Goal: Communication & Community: Answer question/provide support

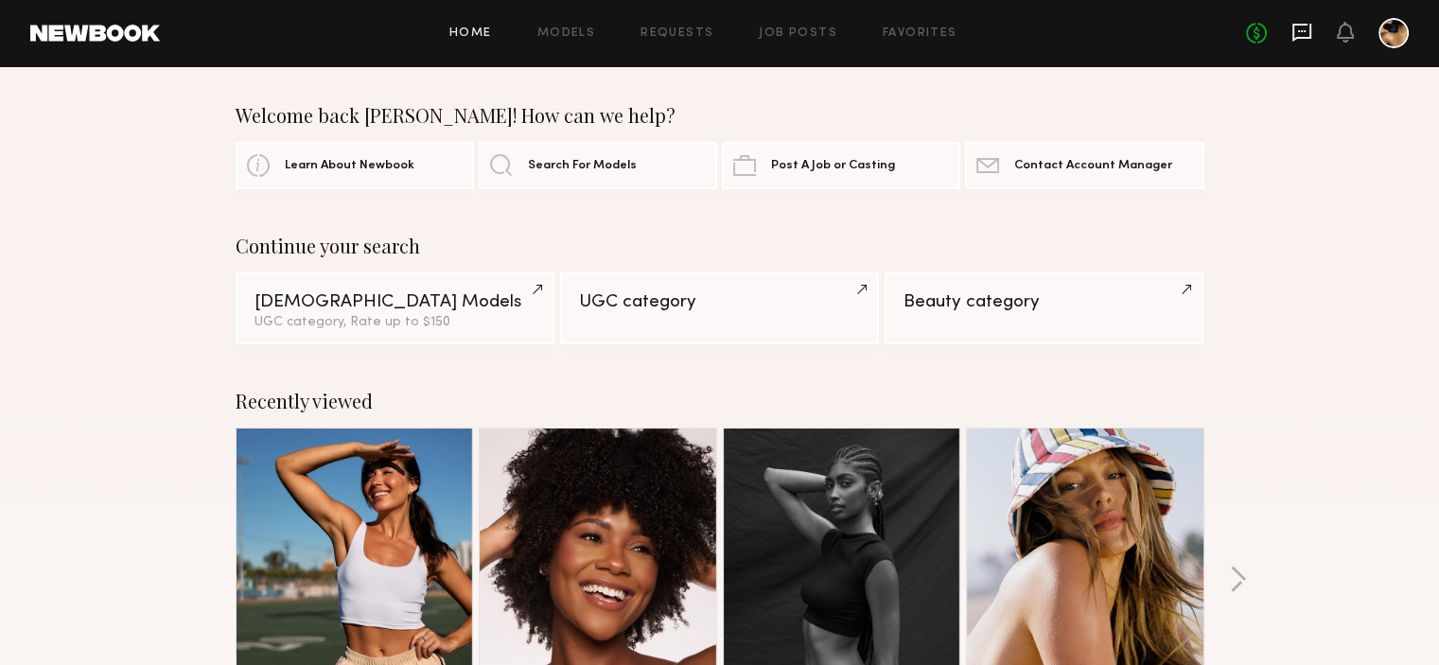
click at [1304, 33] on icon at bounding box center [1301, 32] width 21 height 21
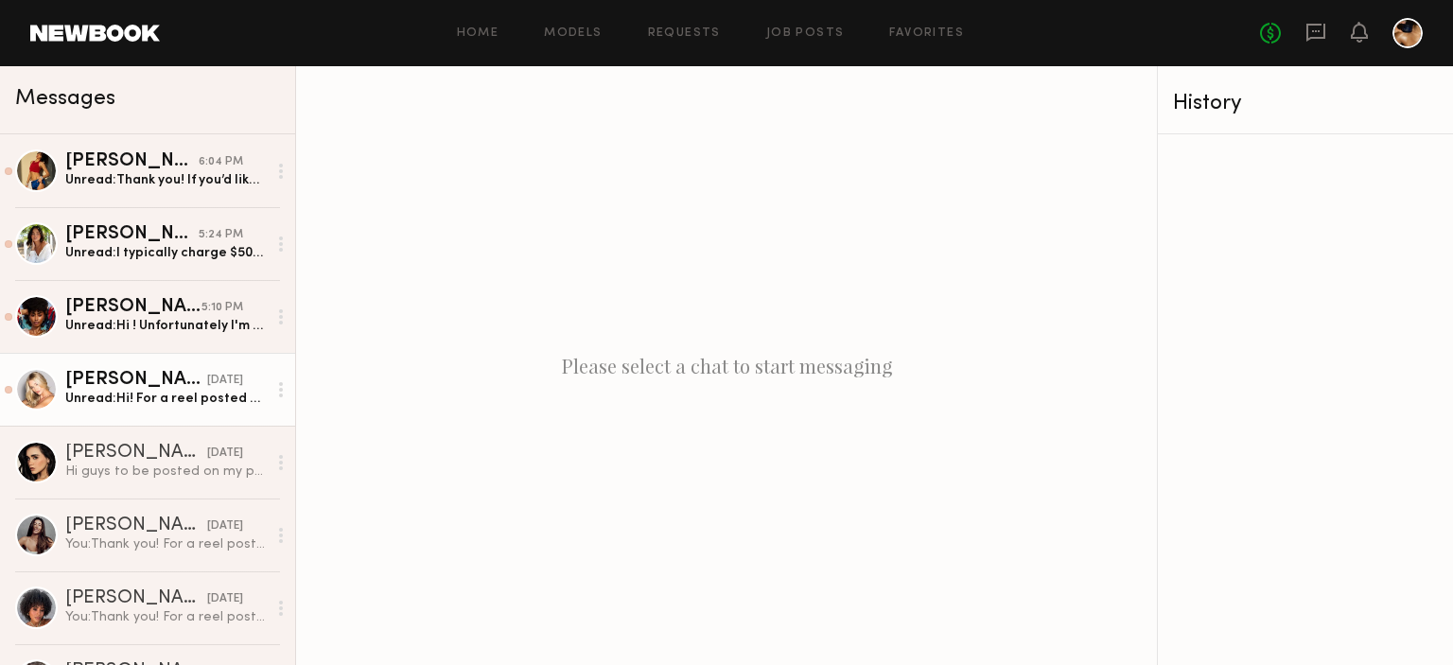
click at [153, 395] on div "Unread: Hi! For a reel posted on my page in collaboration with yours, my rate i…" at bounding box center [165, 399] width 201 height 18
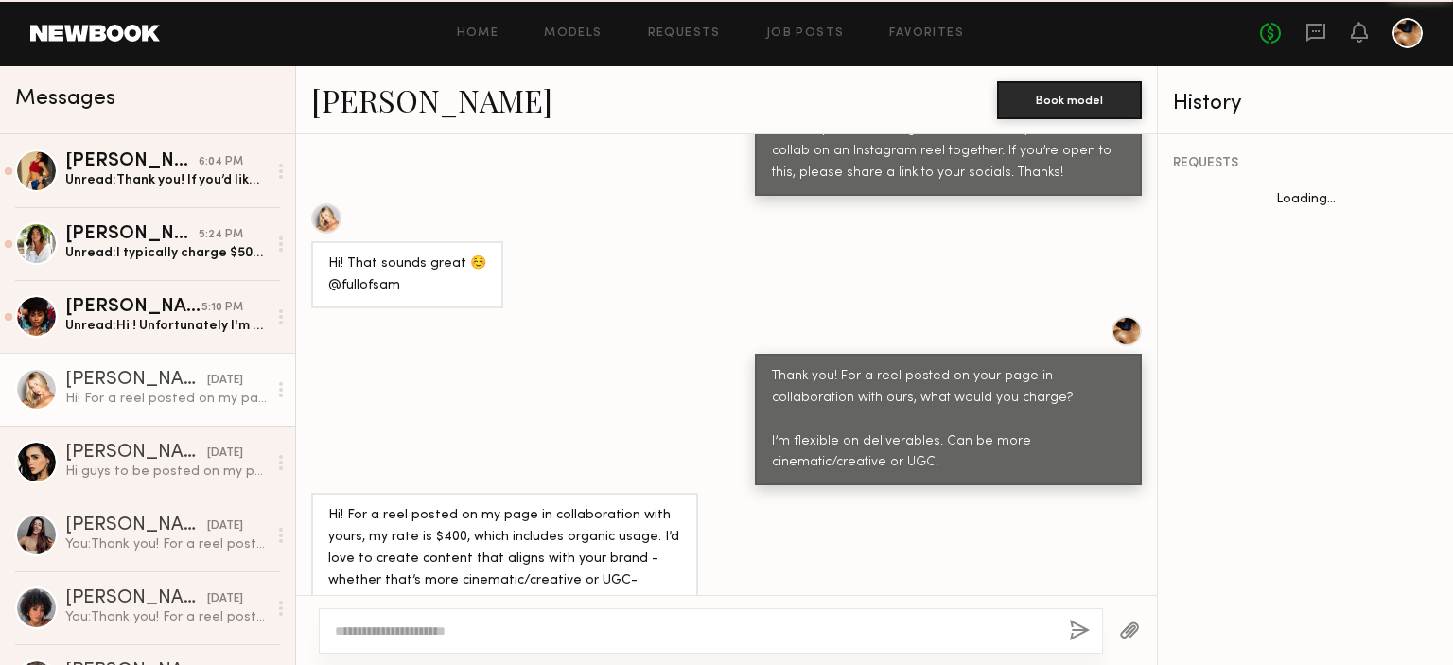
scroll to position [844, 0]
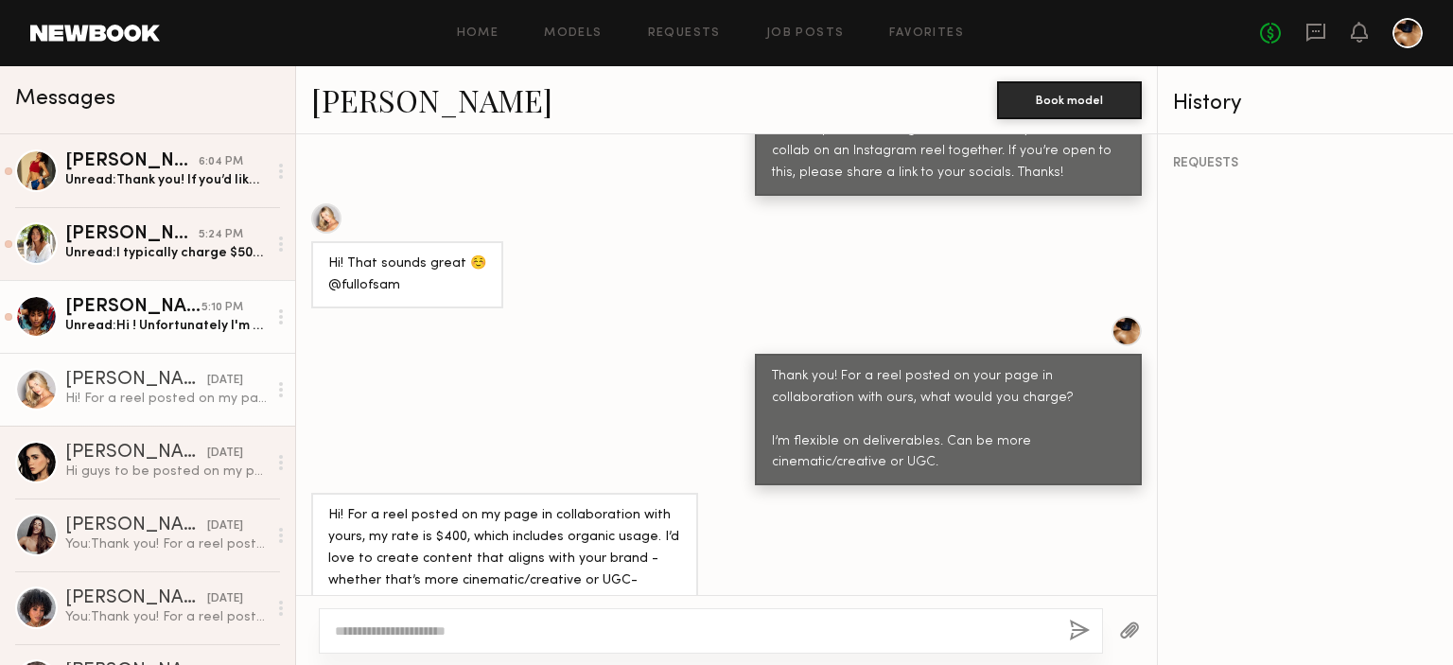
click at [198, 331] on div "Unread: Hi ! Unfortunately I'm not doing any collaborations post at the moment …" at bounding box center [165, 326] width 201 height 18
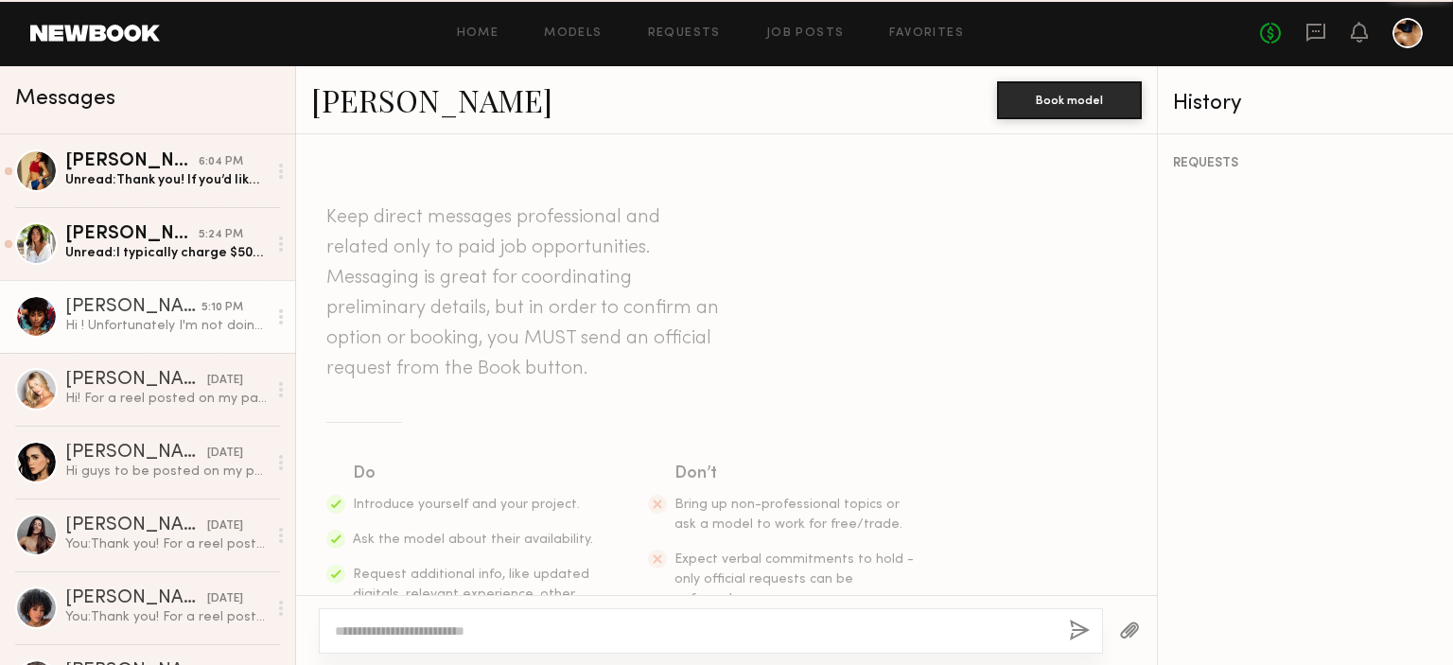
scroll to position [491, 0]
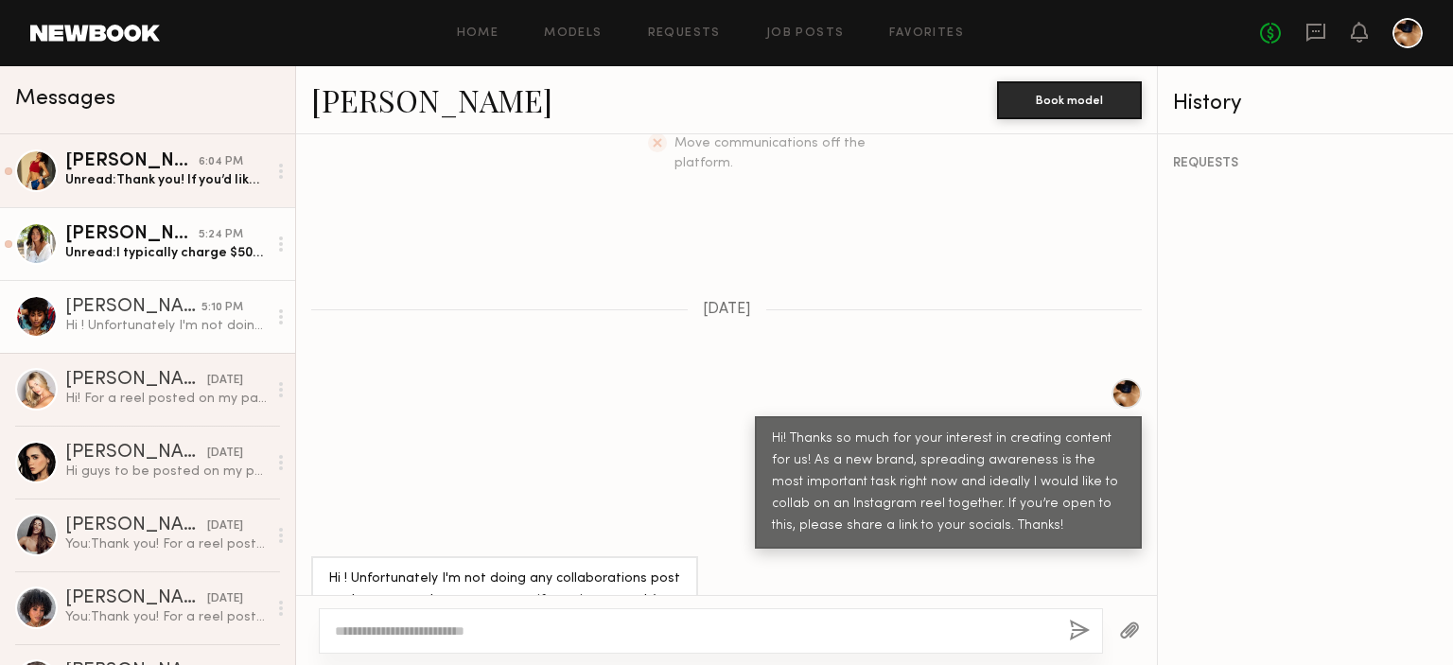
click at [167, 256] on div "Unread: I typically charge $500 per reel but I know the original listing was a …" at bounding box center [165, 253] width 201 height 18
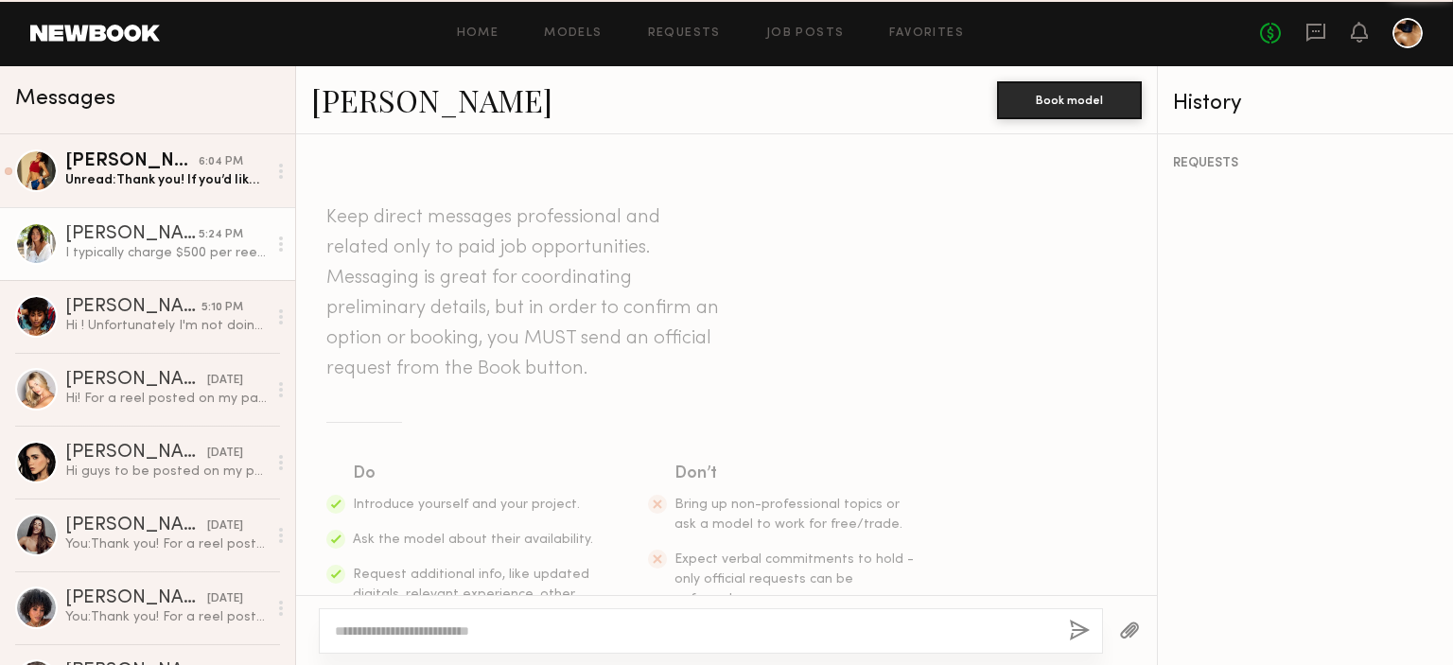
scroll to position [866, 0]
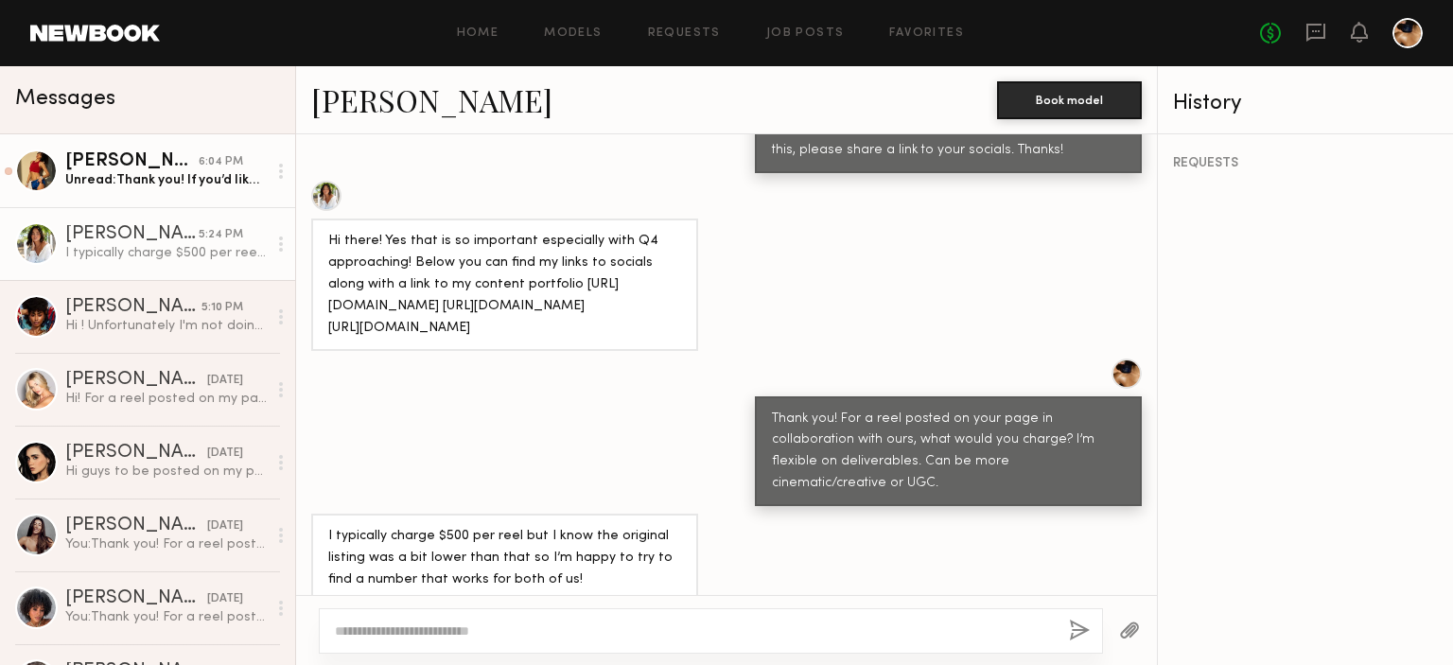
click at [159, 193] on link "[PERSON_NAME] 6:04 PM Unread: Thank you! If you’d like to be a collaborator, $5…" at bounding box center [147, 170] width 295 height 73
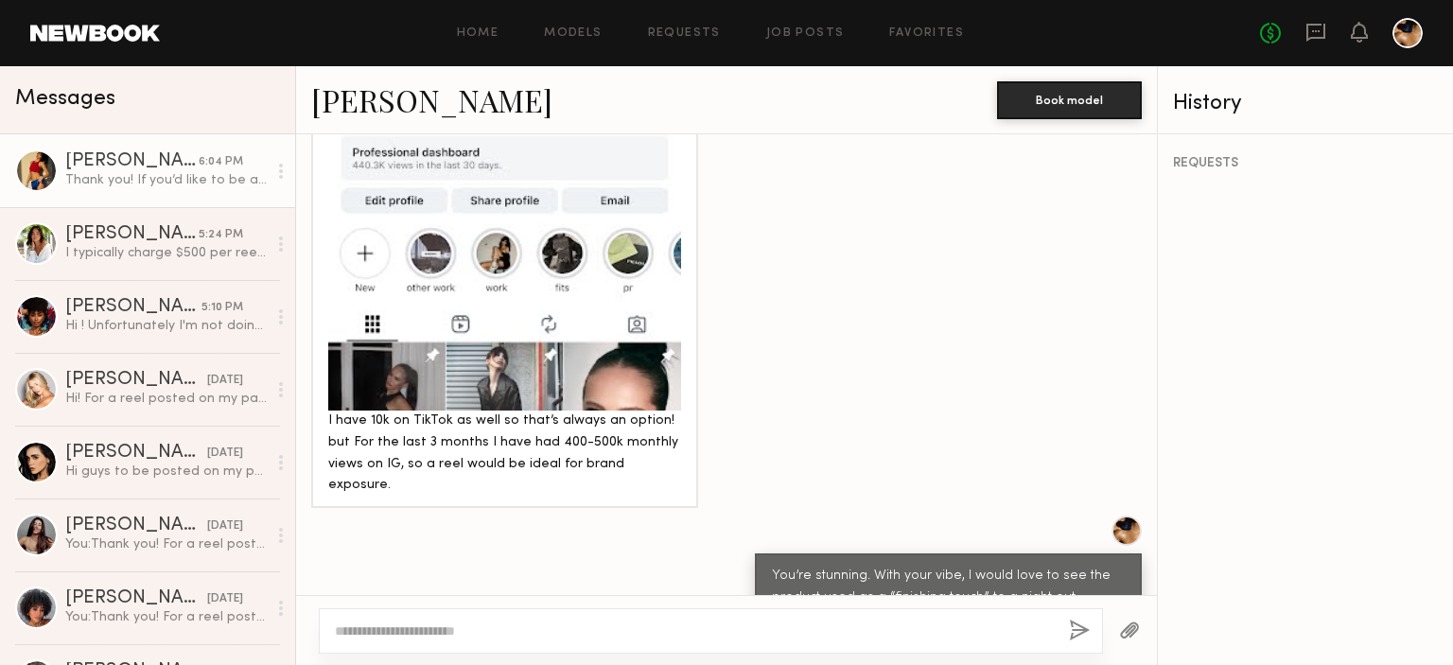
scroll to position [1453, 0]
